Goal: Transaction & Acquisition: Purchase product/service

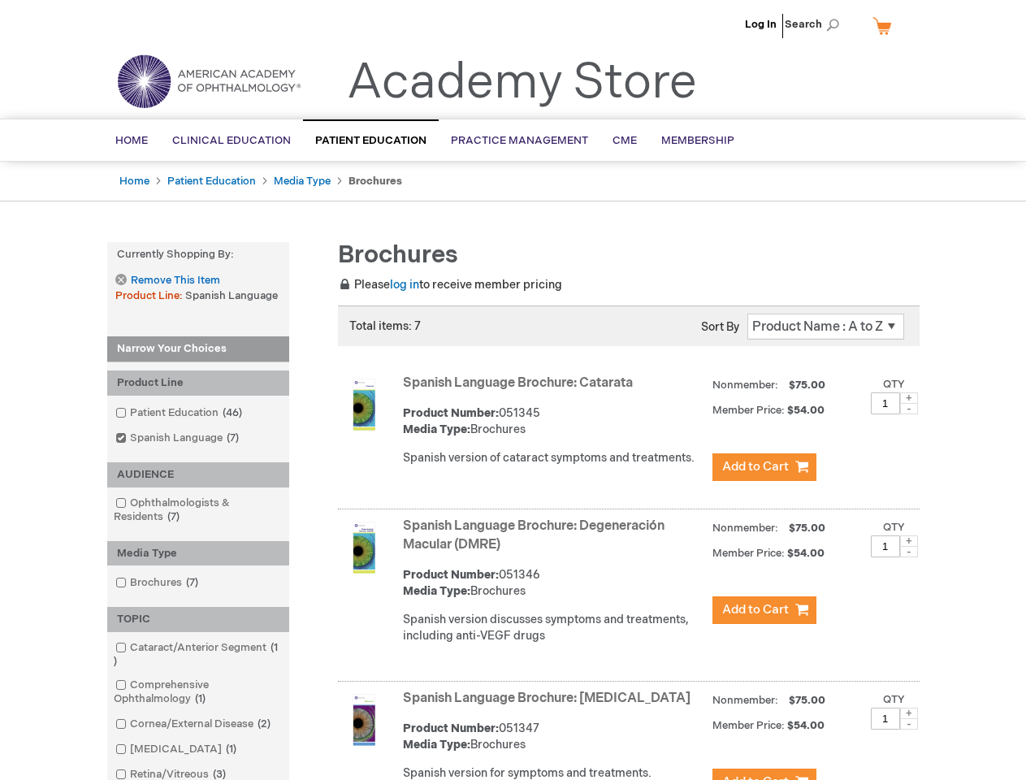
click at [816, 24] on span "Search" at bounding box center [816, 24] width 62 height 32
click at [198, 254] on strong "Currently Shopping by:" at bounding box center [198, 254] width 182 height 25
click at [198, 383] on div "Product Line" at bounding box center [198, 382] width 182 height 25
click at [198, 474] on div "AUDIENCE" at bounding box center [198, 474] width 182 height 25
click at [198, 553] on div "Media Type" at bounding box center [198, 553] width 182 height 25
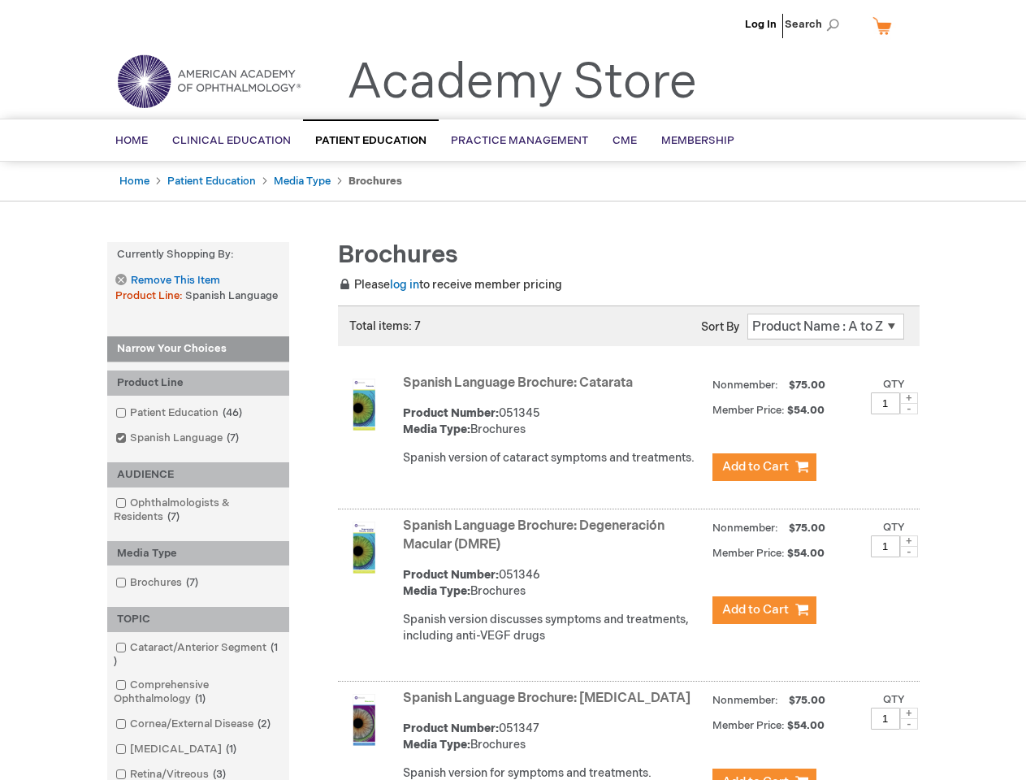
click at [198, 619] on div "TOPIC" at bounding box center [198, 619] width 182 height 25
click at [909, 398] on span at bounding box center [909, 397] width 18 height 11
click at [909, 409] on span at bounding box center [909, 408] width 18 height 11
type input "1"
click at [909, 541] on span at bounding box center [909, 540] width 18 height 11
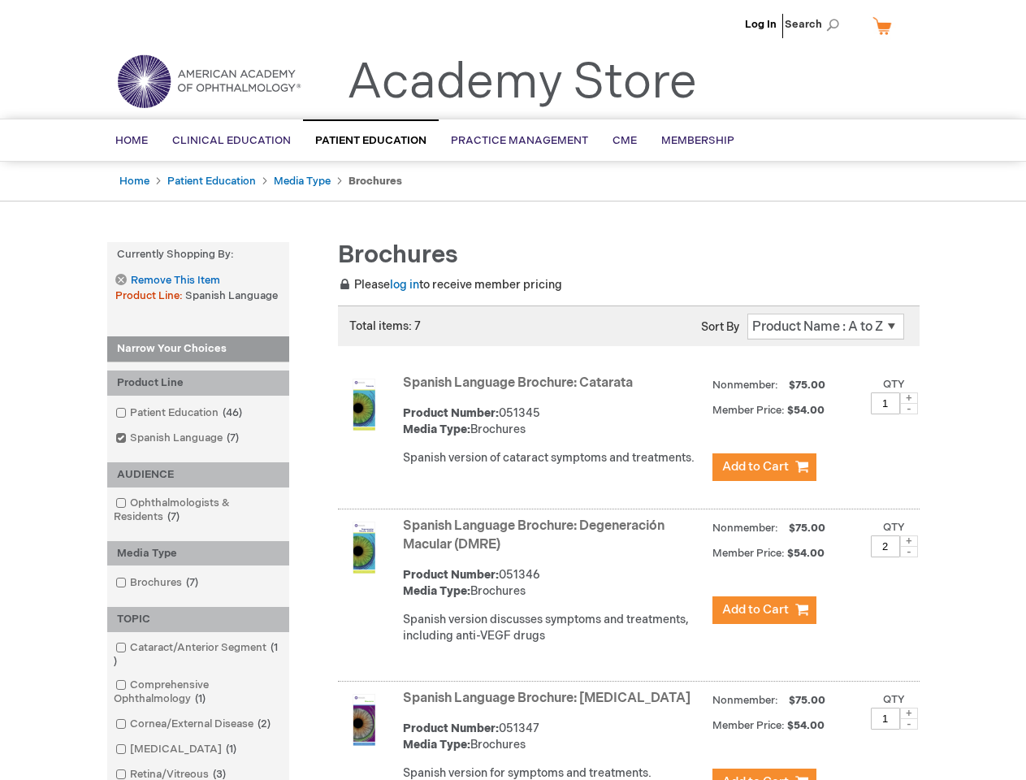
click at [909, 552] on span at bounding box center [909, 551] width 18 height 11
type input "1"
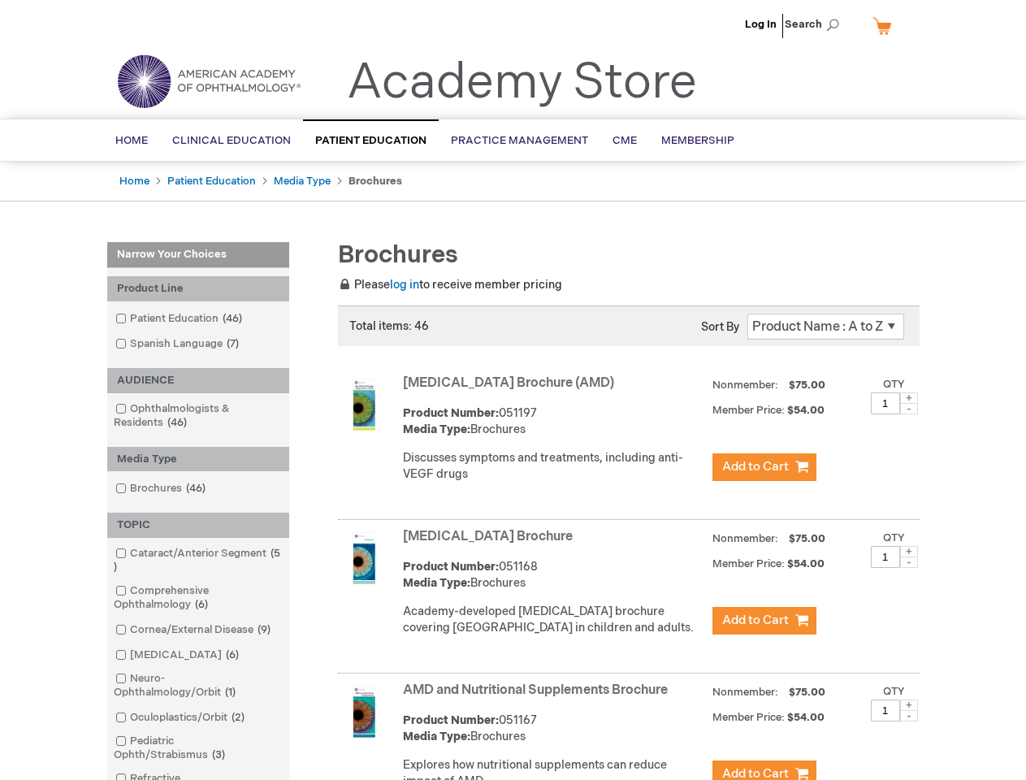
click at [816, 24] on span "Search" at bounding box center [816, 24] width 62 height 32
click at [198, 288] on div "Product Line" at bounding box center [198, 288] width 182 height 25
click at [198, 380] on div "AUDIENCE" at bounding box center [198, 380] width 182 height 25
click at [198, 459] on div "Media Type" at bounding box center [198, 459] width 182 height 25
click at [198, 525] on div "TOPIC" at bounding box center [198, 525] width 182 height 25
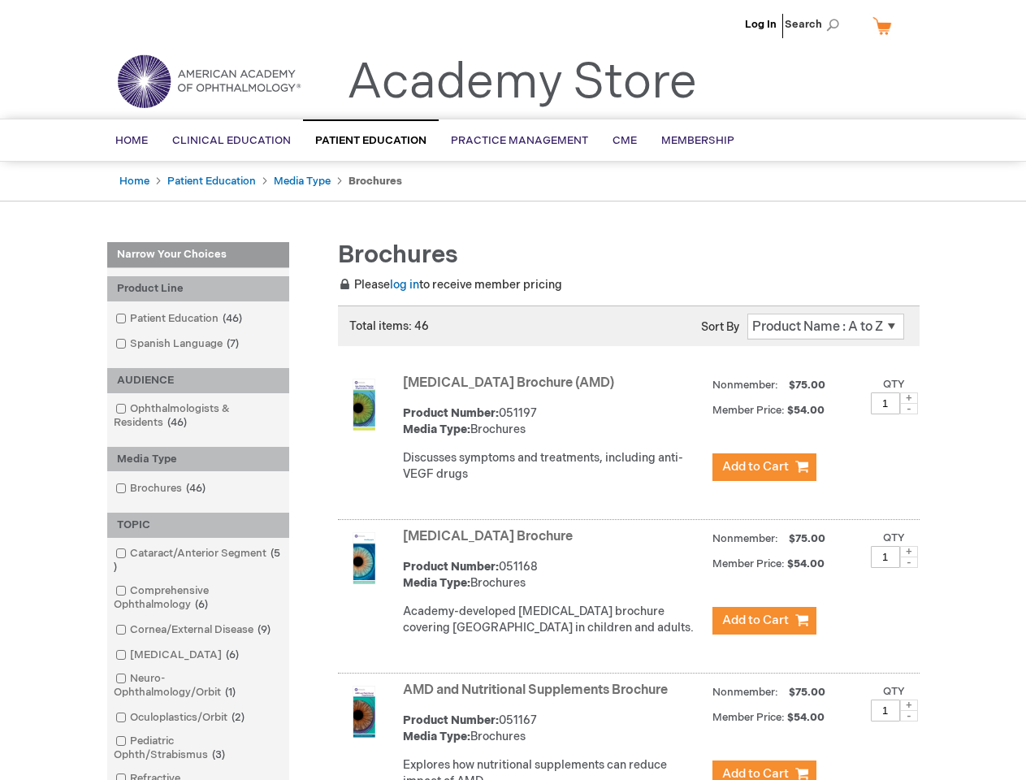
click at [909, 398] on span at bounding box center [909, 397] width 18 height 11
click at [909, 409] on span at bounding box center [909, 408] width 18 height 11
type input "1"
